Goal: Navigation & Orientation: Find specific page/section

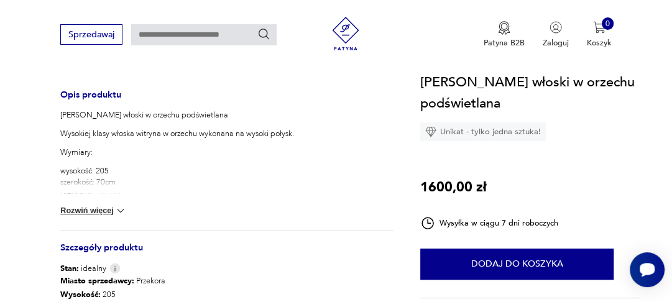
scroll to position [488, 0]
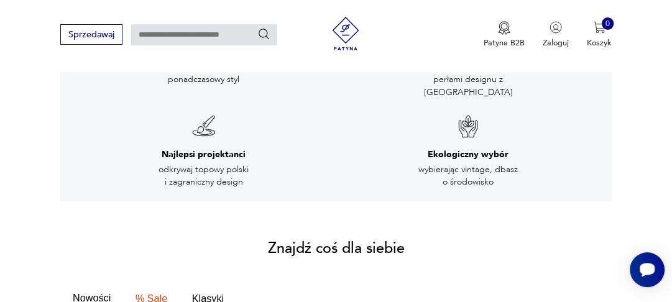
scroll to position [535, 0]
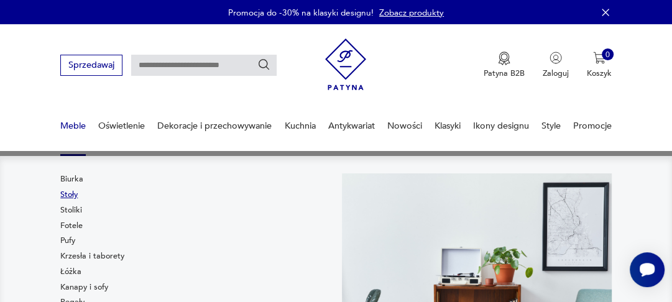
click at [74, 194] on link "Stoły" at bounding box center [68, 194] width 17 height 11
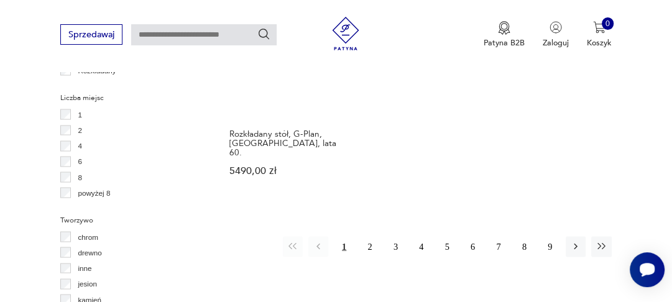
scroll to position [1624, 0]
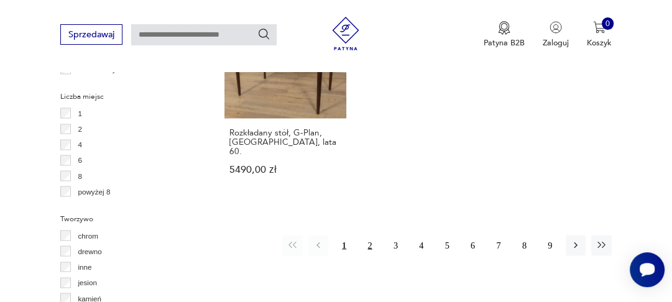
click at [373, 235] on button "2" at bounding box center [370, 245] width 20 height 20
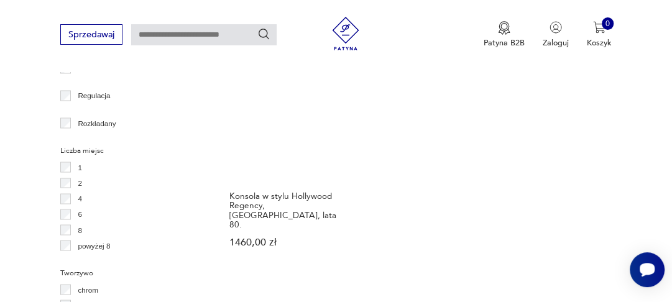
scroll to position [1571, 0]
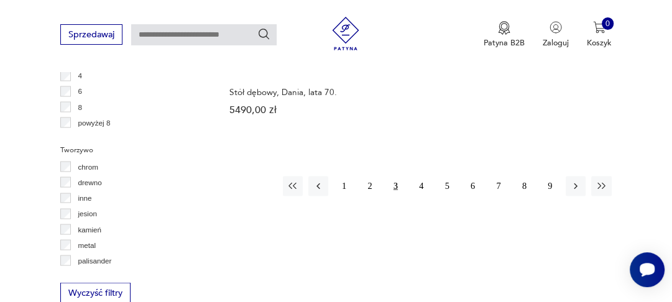
scroll to position [1707, 0]
